Goal: Find specific page/section: Find specific page/section

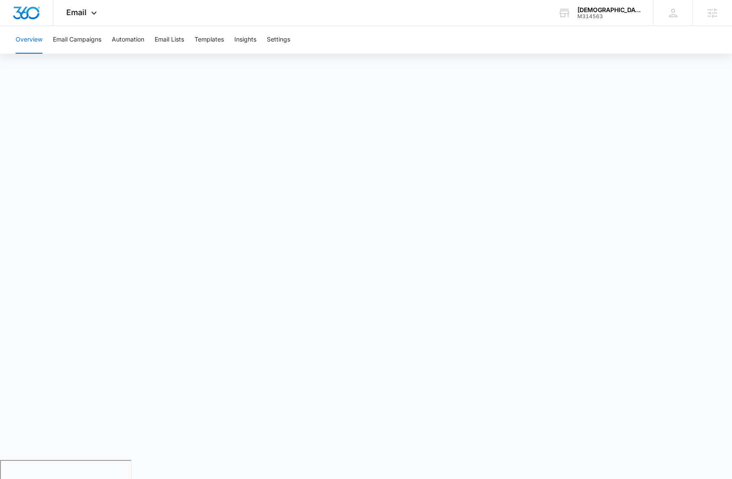
click at [577, 18] on div "M314563" at bounding box center [608, 16] width 63 height 6
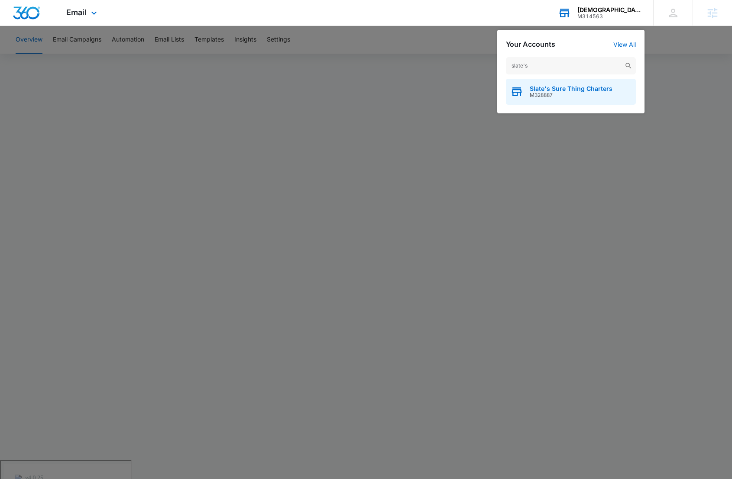
type input "slate's"
click at [533, 92] on span "M328887" at bounding box center [571, 95] width 83 height 6
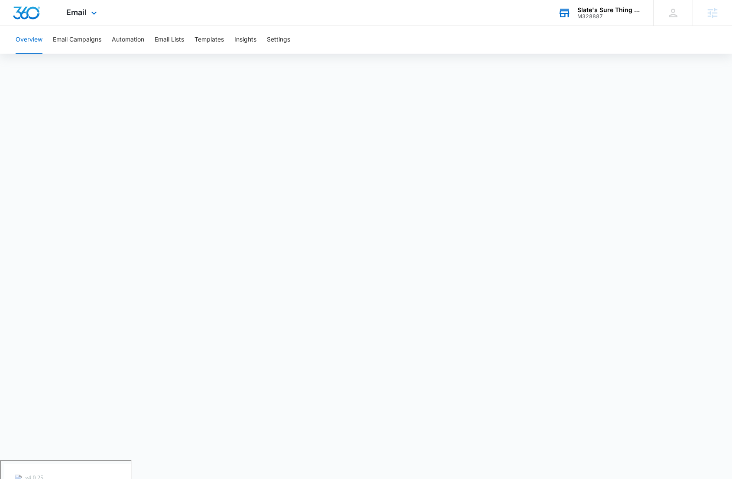
click at [76, 19] on div "Email Apps Reputation Websites Forms CRM Email Social POS Content Ads Intellige…" at bounding box center [82, 13] width 59 height 26
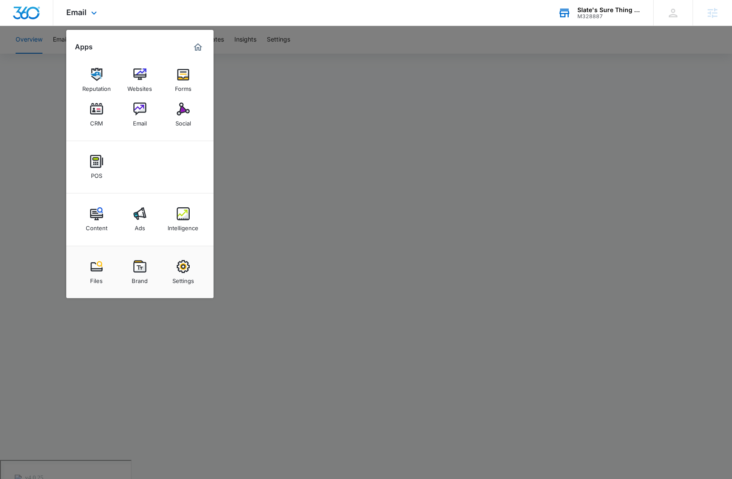
click at [178, 200] on div "Content Ads Intelligence" at bounding box center [139, 220] width 147 height 52
click at [181, 216] on img at bounding box center [183, 213] width 13 height 13
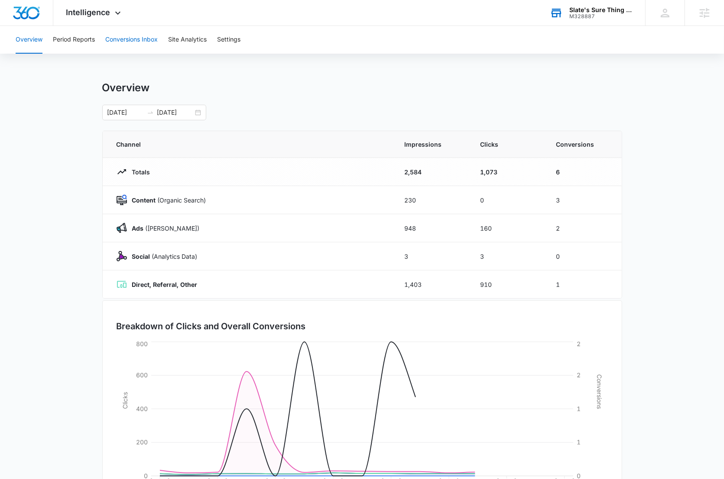
click at [113, 42] on button "Conversions Inbox" at bounding box center [131, 40] width 52 height 28
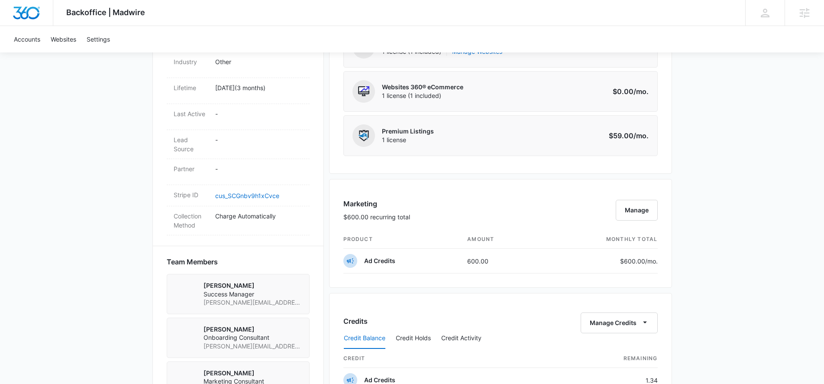
scroll to position [527, 0]
